Goal: Browse casually: Explore the website without a specific task or goal

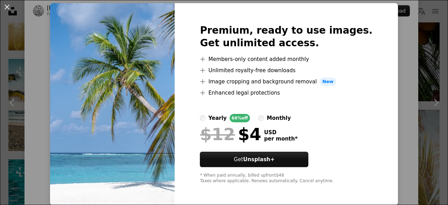
scroll to position [20, 0]
click at [133, 96] on img at bounding box center [112, 104] width 125 height 202
click at [403, 28] on div "An X shape Premium, ready to use images. Get unlimited access. A plus sign Memb…" at bounding box center [224, 102] width 448 height 205
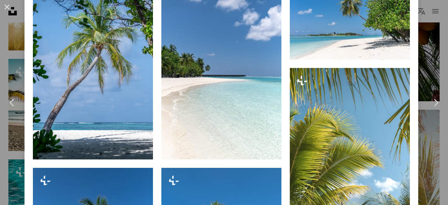
scroll to position [540, 0]
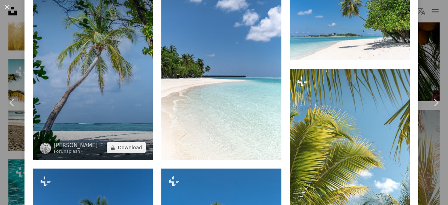
click at [128, 82] on img at bounding box center [93, 70] width 120 height 180
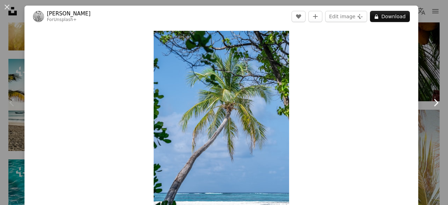
click at [430, 103] on icon "Chevron right" at bounding box center [435, 102] width 11 height 11
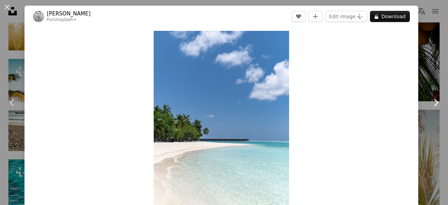
click at [430, 103] on icon "Chevron right" at bounding box center [435, 102] width 11 height 11
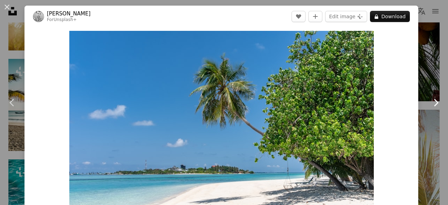
click at [430, 103] on icon "Chevron right" at bounding box center [435, 102] width 11 height 11
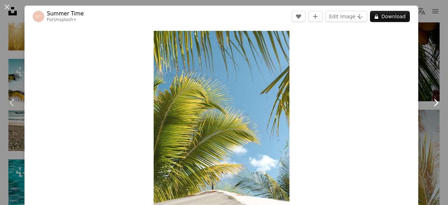
click at [430, 103] on icon "Chevron right" at bounding box center [435, 102] width 11 height 11
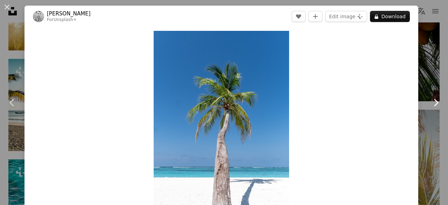
click at [430, 103] on icon "Chevron right" at bounding box center [435, 102] width 11 height 11
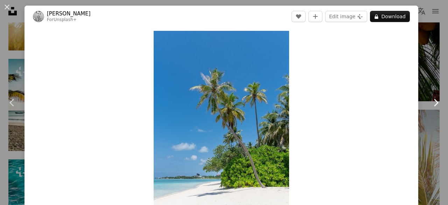
click at [430, 103] on icon "Chevron right" at bounding box center [435, 102] width 11 height 11
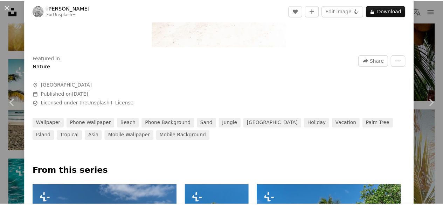
scroll to position [180, 0]
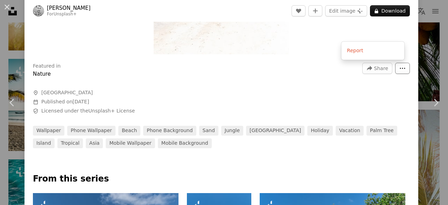
click at [400, 71] on icon "More Actions" at bounding box center [403, 68] width 6 height 6
click at [3, 10] on button "An X shape" at bounding box center [7, 7] width 8 height 8
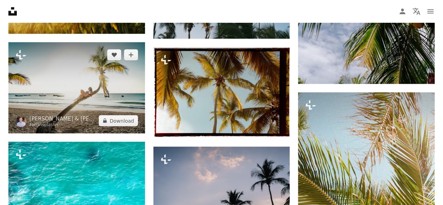
click at [61, 73] on img at bounding box center [76, 87] width 137 height 91
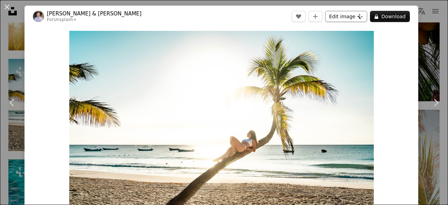
click at [352, 14] on button "Edit image Plus sign for Unsplash+" at bounding box center [346, 16] width 42 height 11
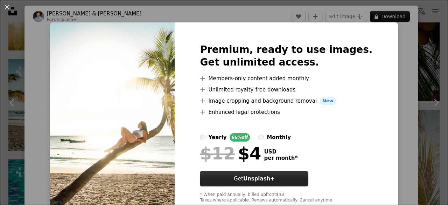
click at [294, 173] on button "Get Unsplash+" at bounding box center [254, 178] width 109 height 15
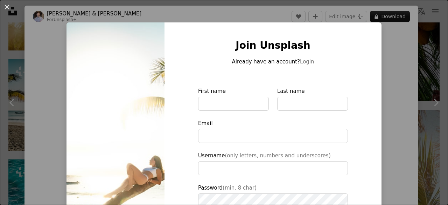
click at [405, 52] on div "An X shape Join Unsplash Already have an account? Login First name Last name Em…" at bounding box center [224, 102] width 448 height 205
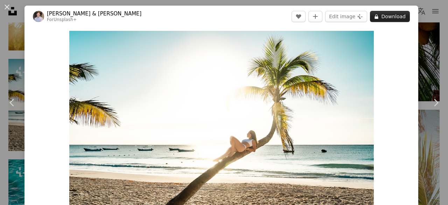
click at [394, 16] on button "A lock Download" at bounding box center [390, 16] width 40 height 11
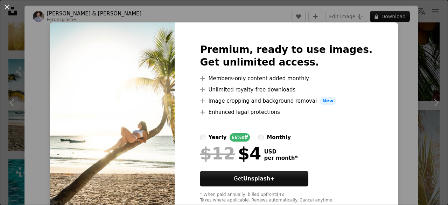
click at [409, 70] on div "An X shape Premium, ready to use images. Get unlimited access. A plus sign Memb…" at bounding box center [224, 102] width 448 height 205
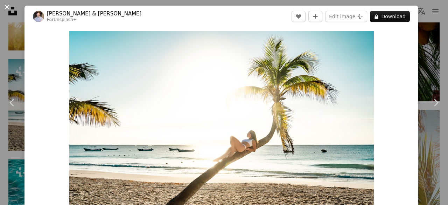
click at [3, 5] on button "An X shape" at bounding box center [7, 7] width 8 height 8
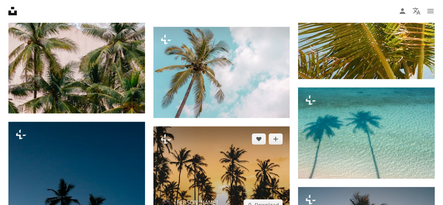
scroll to position [2160, 0]
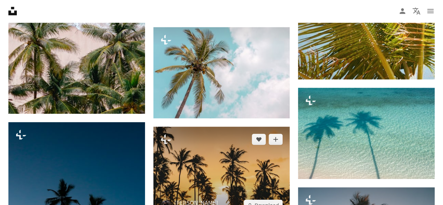
click at [263, 177] on img at bounding box center [221, 172] width 137 height 91
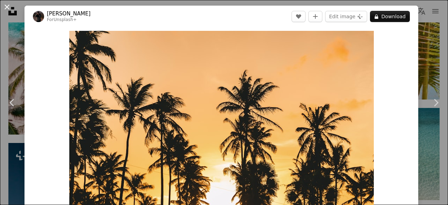
click at [11, 3] on button "An X shape" at bounding box center [7, 7] width 8 height 8
